Goal: Communication & Community: Answer question/provide support

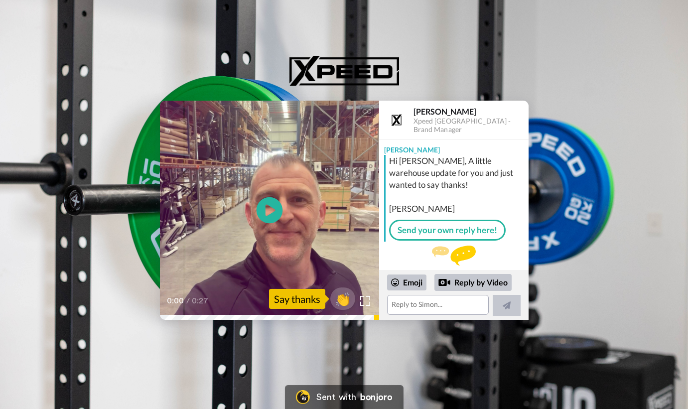
click at [268, 203] on icon at bounding box center [269, 210] width 26 height 26
click at [274, 208] on icon at bounding box center [269, 210] width 26 height 26
click at [432, 307] on textarea at bounding box center [438, 305] width 102 height 20
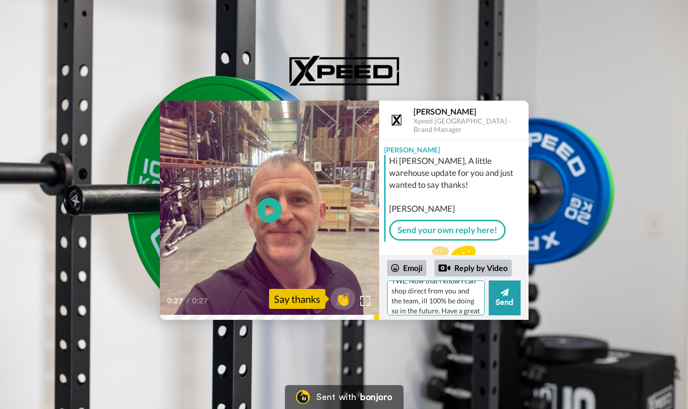
scroll to position [119, 0]
type textarea "Hi Simon. This has to be the best message customer experience ever. Taking the …"
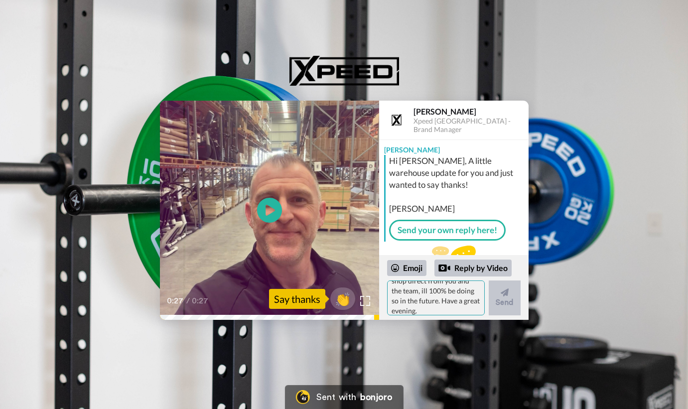
scroll to position [0, 0]
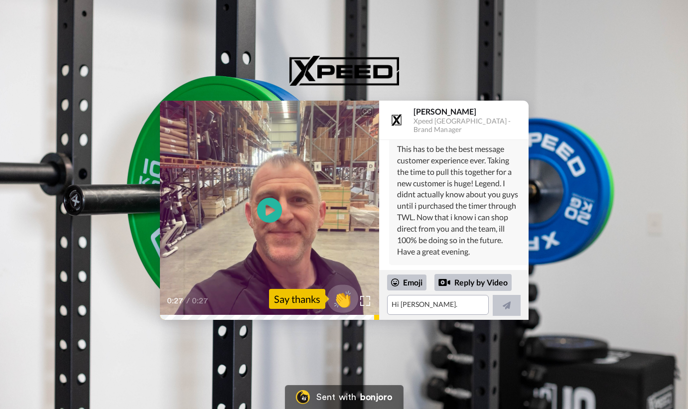
click at [345, 297] on span "👏" at bounding box center [342, 299] width 31 height 20
click at [426, 306] on textarea "👏" at bounding box center [438, 305] width 102 height 20
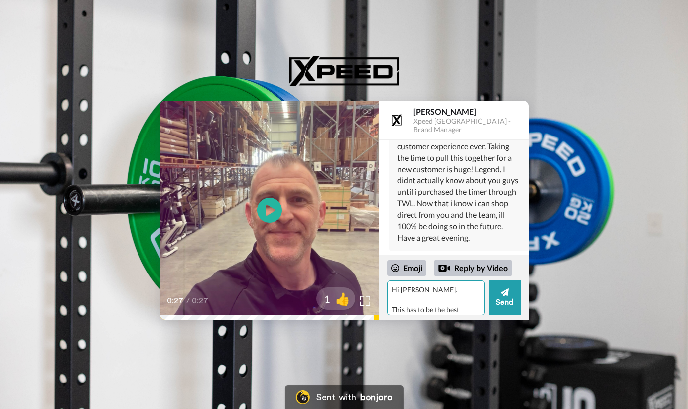
scroll to position [165, 0]
click at [508, 306] on button "Send" at bounding box center [505, 298] width 32 height 35
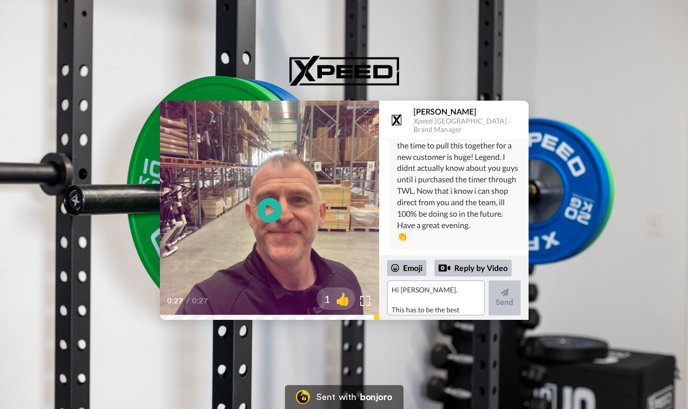
click at [492, 54] on div "CC Play/Pause 0:27 / 0:27 1 👍 Simon Mitchell Xpeed Australia - Brand Manager Si…" at bounding box center [344, 180] width 688 height 279
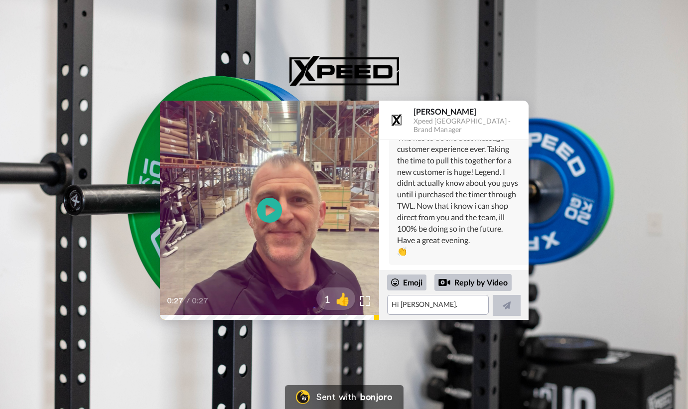
click at [500, 65] on div "CC Play/Pause 0:27 / 0:27 1 👍 Simon Mitchell Xpeed Australia - Brand Manager Si…" at bounding box center [344, 180] width 688 height 279
click at [267, 215] on icon "Play/Pause" at bounding box center [269, 210] width 26 height 47
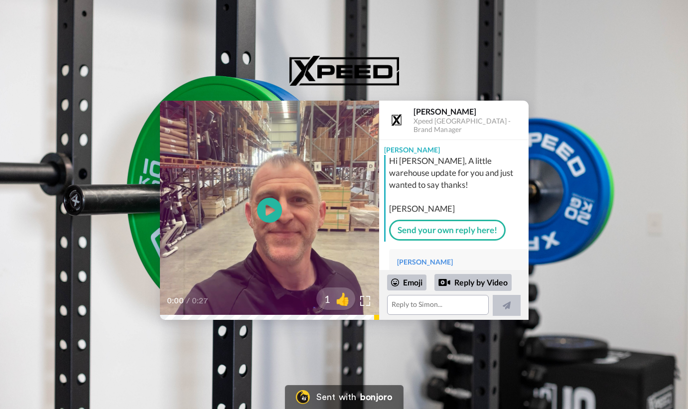
click at [215, 58] on div "CC Play/Pause 0:00 / 0:27 1 👍 [PERSON_NAME] Xpeed Australia - Brand Manager [PE…" at bounding box center [344, 180] width 688 height 279
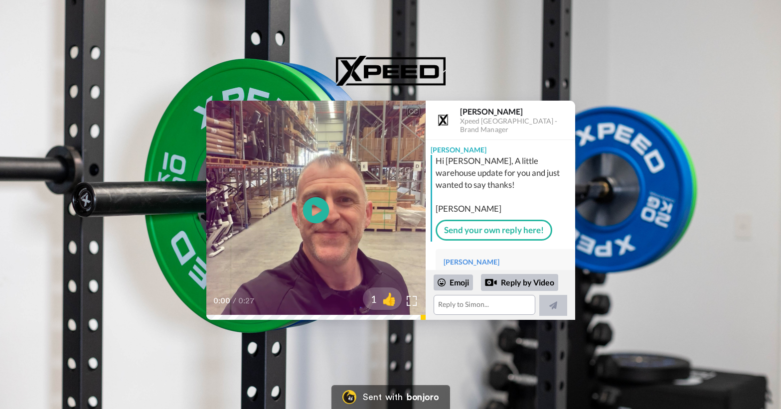
click at [318, 205] on icon at bounding box center [316, 210] width 26 height 26
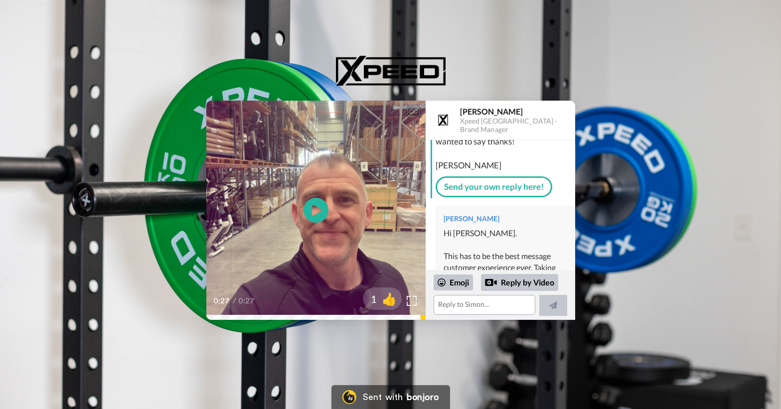
scroll to position [162, 0]
